Goal: Task Accomplishment & Management: Manage account settings

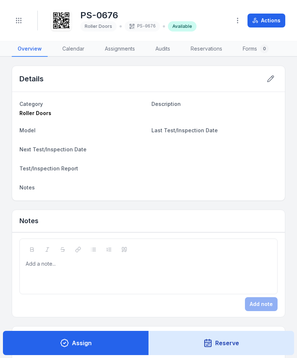
click at [18, 22] on icon "Toggle navigation" at bounding box center [18, 20] width 7 height 7
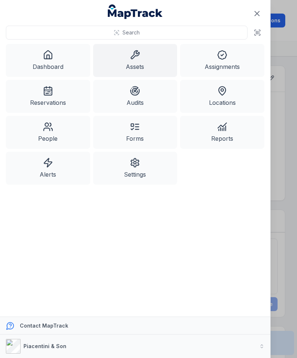
click at [125, 63] on link "Assets" at bounding box center [135, 60] width 84 height 33
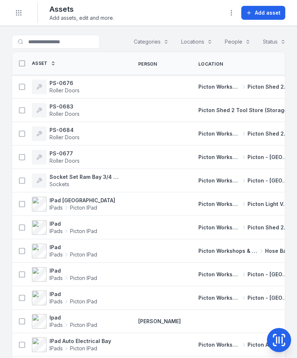
click at [268, 18] on button "Add asset" at bounding box center [263, 13] width 44 height 14
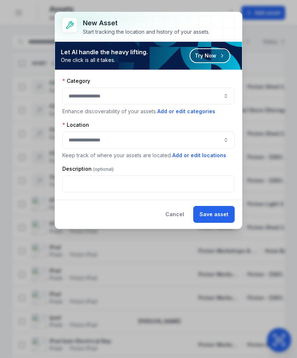
click at [209, 93] on button "button" at bounding box center [148, 96] width 172 height 17
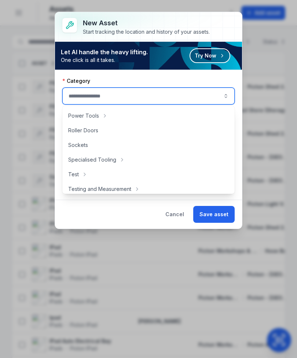
scroll to position [305, 0]
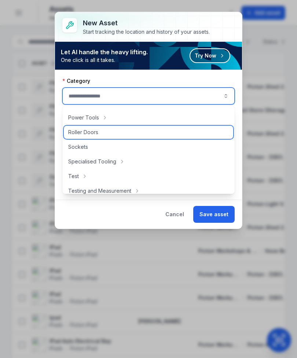
click at [101, 133] on div "Roller Doors" at bounding box center [148, 132] width 169 height 13
type input "**********"
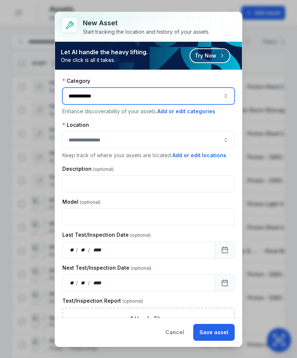
click at [188, 137] on button "button" at bounding box center [148, 139] width 172 height 17
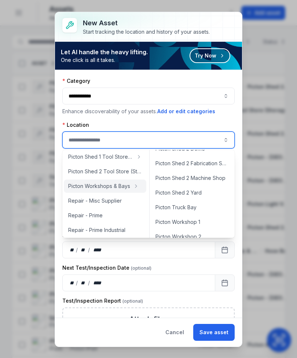
scroll to position [263, 0]
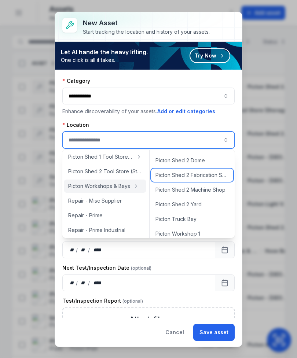
click at [208, 177] on span "Picton Shed 2 Fabrication Shop" at bounding box center [191, 174] width 73 height 7
type input "**********"
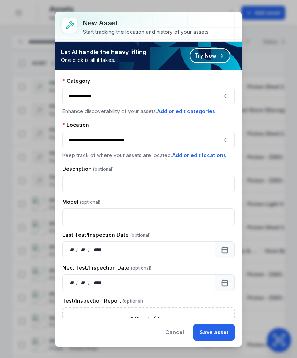
click at [218, 330] on button "Save asset" at bounding box center [213, 332] width 41 height 17
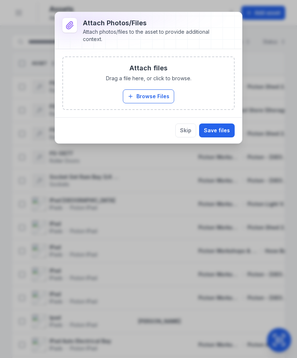
click at [187, 133] on button "Skip" at bounding box center [185, 130] width 21 height 14
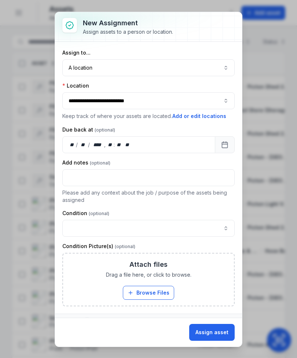
click at [221, 60] on button "A location ********" at bounding box center [148, 67] width 172 height 17
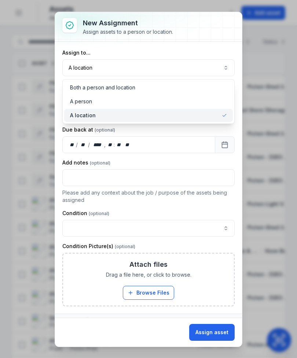
click at [210, 114] on div "A location" at bounding box center [148, 115] width 157 height 7
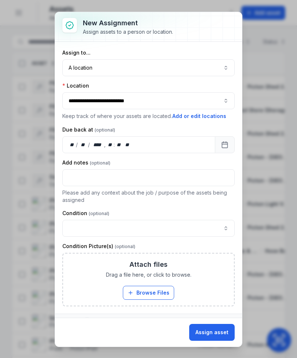
click at [221, 329] on button "Assign asset" at bounding box center [211, 332] width 45 height 17
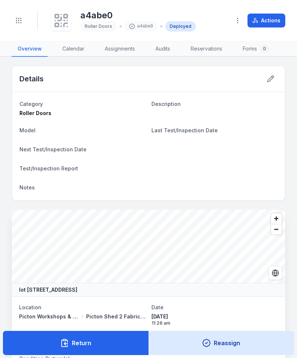
click at [216, 332] on button "Reassign" at bounding box center [221, 343] width 146 height 24
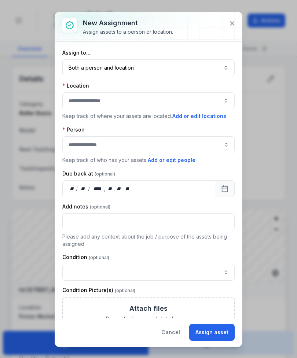
click at [234, 21] on icon at bounding box center [231, 23] width 7 height 7
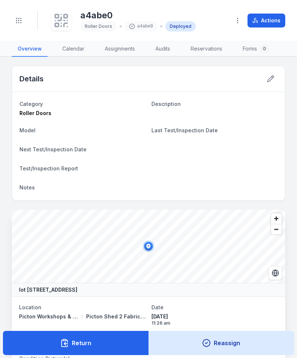
click at [55, 22] on icon at bounding box center [61, 20] width 16 height 16
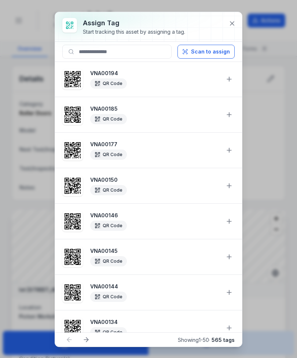
click at [216, 51] on button "Scan to assign" at bounding box center [205, 52] width 57 height 14
